Goal: Task Accomplishment & Management: Manage account settings

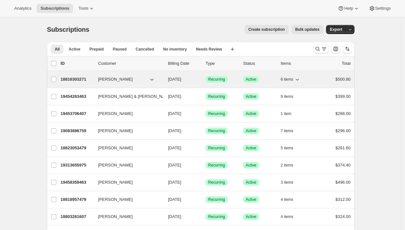
click at [62, 82] on p "18816303271" at bounding box center [77, 79] width 32 height 6
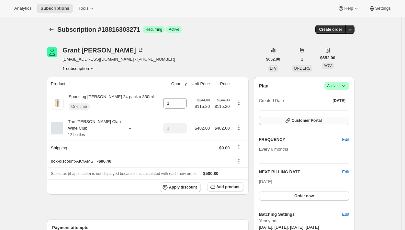
click at [322, 117] on button "Customer Portal" at bounding box center [304, 120] width 90 height 9
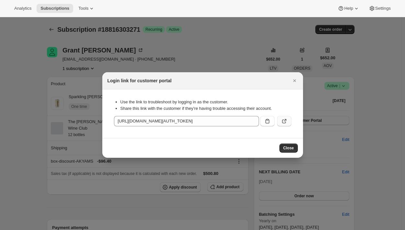
click at [287, 121] on icon ":rbt:" at bounding box center [284, 121] width 6 height 6
click at [294, 146] on span "Close" at bounding box center [288, 147] width 11 height 5
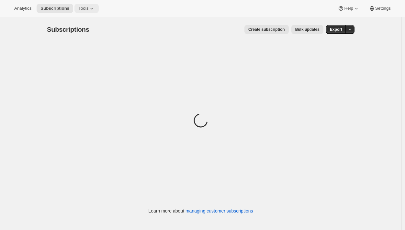
click at [89, 9] on icon at bounding box center [91, 8] width 6 height 6
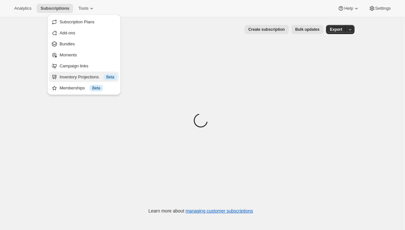
click at [81, 78] on div "Inventory Projections Info Beta" at bounding box center [88, 77] width 57 height 6
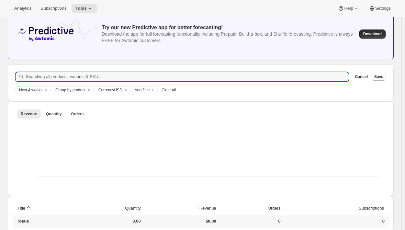
scroll to position [46, 0]
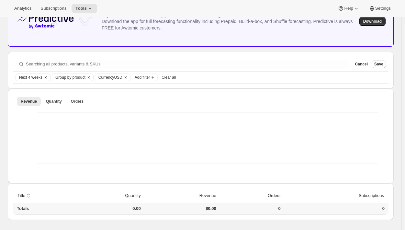
click at [32, 75] on span "Next 4 weeks" at bounding box center [30, 77] width 23 height 5
click at [29, 79] on span "Next 4 weeks" at bounding box center [30, 77] width 23 height 5
click at [127, 76] on icon "Clear" at bounding box center [125, 77] width 5 height 5
click at [52, 103] on span "Quantity" at bounding box center [54, 101] width 16 height 5
click at [75, 101] on span "Orders" at bounding box center [77, 101] width 13 height 5
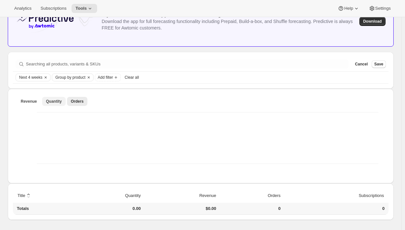
click at [54, 100] on span "Quantity" at bounding box center [54, 101] width 16 height 5
click at [49, 103] on span "Quantity" at bounding box center [54, 101] width 16 height 5
click at [69, 101] on button "Orders" at bounding box center [77, 101] width 20 height 9
click at [117, 78] on icon "Add filter" at bounding box center [115, 77] width 5 height 5
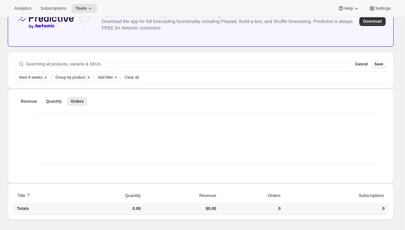
click at [87, 77] on icon "Clear" at bounding box center [88, 77] width 5 height 5
click at [52, 103] on span "Quantity" at bounding box center [54, 101] width 16 height 5
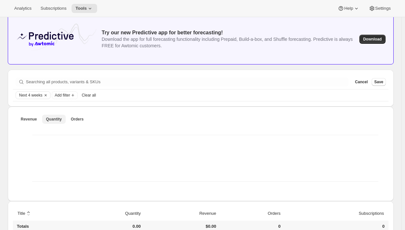
scroll to position [0, 0]
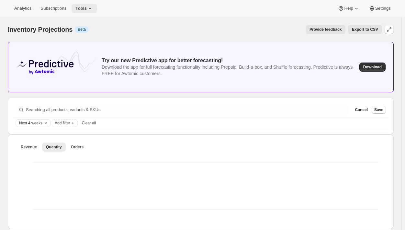
click at [87, 10] on icon at bounding box center [90, 8] width 6 height 6
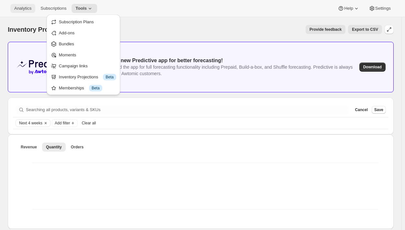
click at [24, 9] on span "Analytics" at bounding box center [22, 8] width 17 height 5
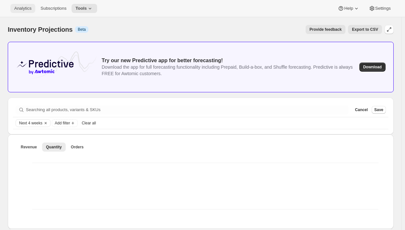
click at [24, 9] on span "Analytics" at bounding box center [22, 8] width 17 height 5
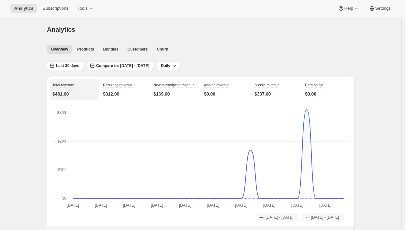
click at [344, 32] on div "Analytics" at bounding box center [201, 29] width 308 height 9
click at [86, 50] on span "Products" at bounding box center [85, 49] width 17 height 5
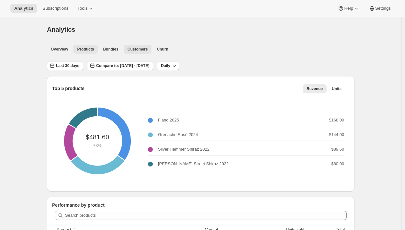
click at [139, 52] on button "Customers" at bounding box center [138, 49] width 28 height 9
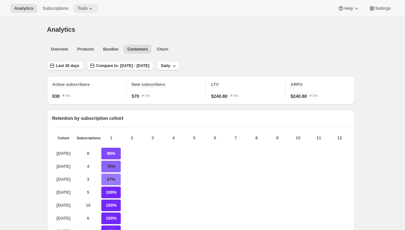
click at [79, 10] on span "Tools" at bounding box center [82, 8] width 10 height 5
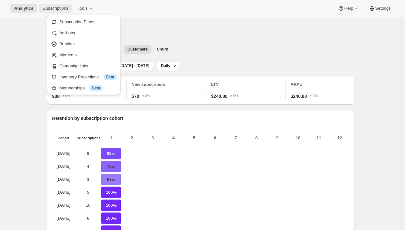
click at [49, 10] on span "Subscriptions" at bounding box center [55, 8] width 26 height 5
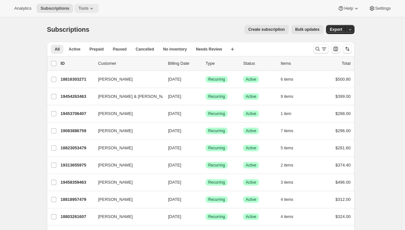
click at [88, 10] on icon at bounding box center [91, 8] width 6 height 6
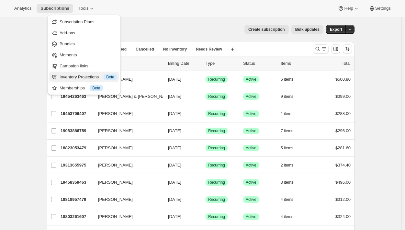
click at [83, 79] on div "Inventory Projections Info Beta" at bounding box center [88, 77] width 57 height 6
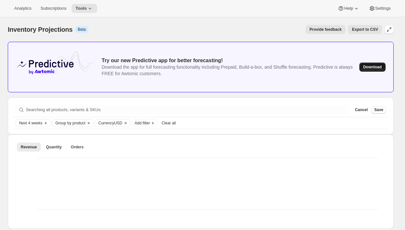
click at [379, 67] on span "Download" at bounding box center [372, 66] width 18 height 5
click at [51, 12] on button "Subscriptions" at bounding box center [54, 8] width 34 height 9
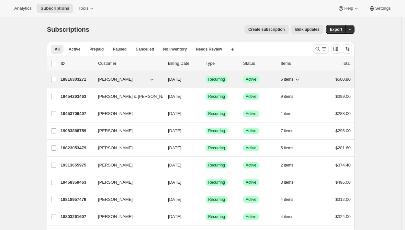
click at [110, 80] on span "[PERSON_NAME]" at bounding box center [115, 79] width 35 height 6
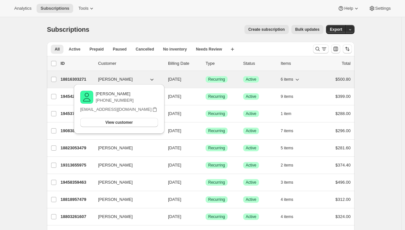
click at [62, 78] on p "18816303271" at bounding box center [77, 79] width 32 height 6
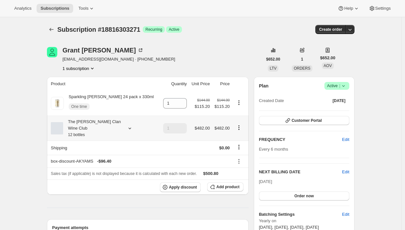
click at [131, 127] on icon at bounding box center [130, 128] width 6 height 6
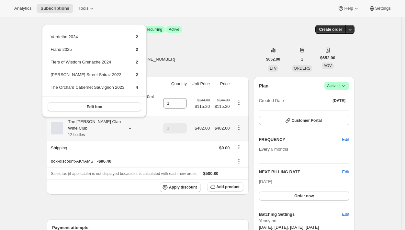
click at [131, 127] on icon at bounding box center [130, 128] width 6 height 6
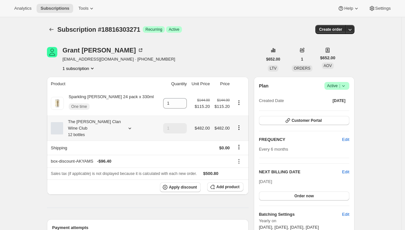
click at [105, 124] on div "The [PERSON_NAME] Clan Wine Club 12 bottles" at bounding box center [92, 128] width 58 height 19
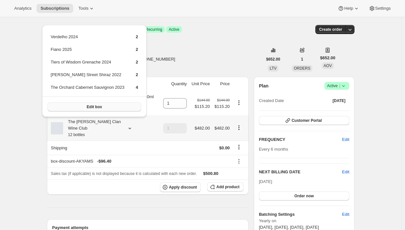
click at [101, 107] on button "Edit box" at bounding box center [95, 106] width 94 height 9
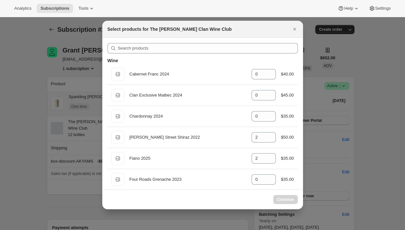
drag, startPoint x: 293, startPoint y: 28, endPoint x: 289, endPoint y: 53, distance: 25.7
click at [293, 29] on icon "Close" at bounding box center [294, 29] width 6 height 6
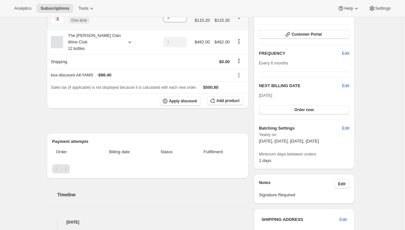
scroll to position [33, 0]
